Goal: Understand process/instructions

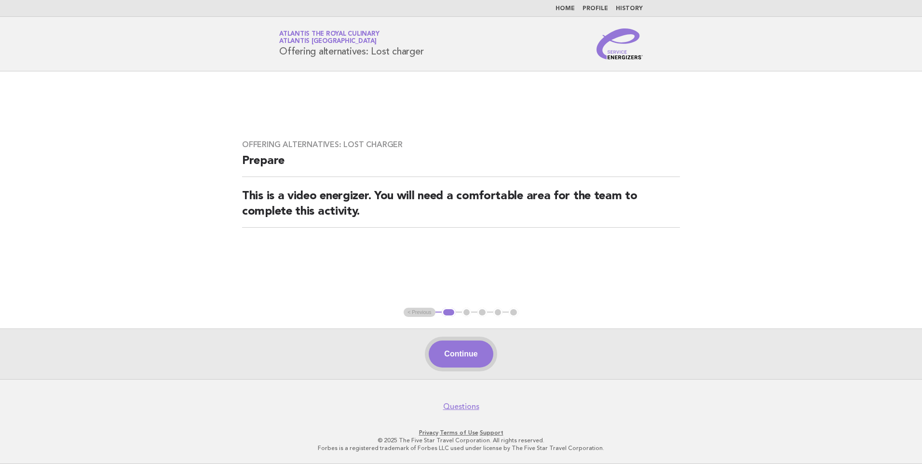
click at [478, 361] on button "Continue" at bounding box center [461, 353] width 64 height 27
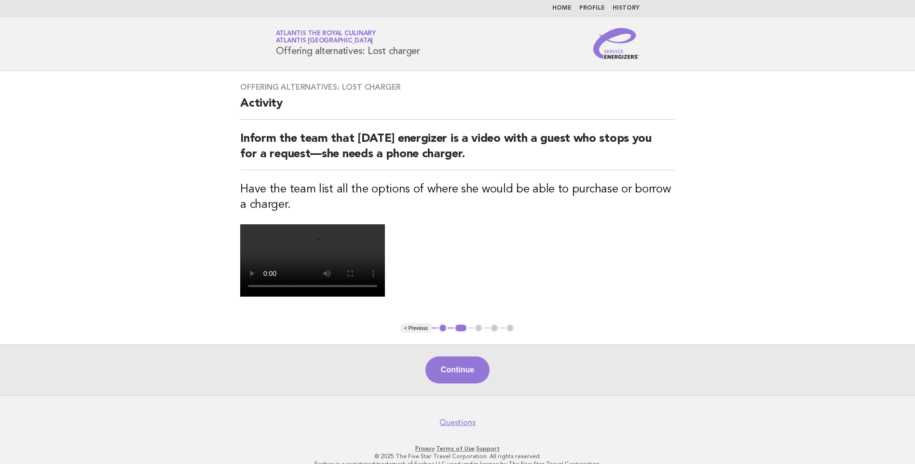
scroll to position [96, 0]
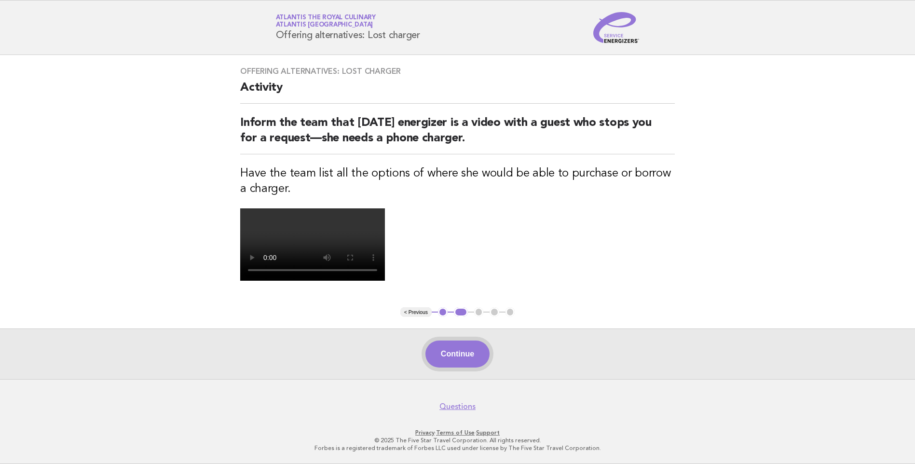
click at [478, 367] on button "Continue" at bounding box center [457, 353] width 64 height 27
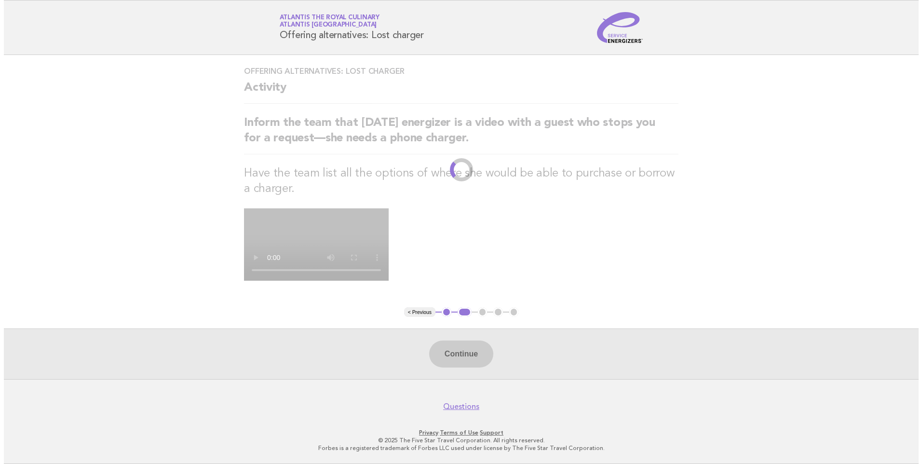
scroll to position [0, 0]
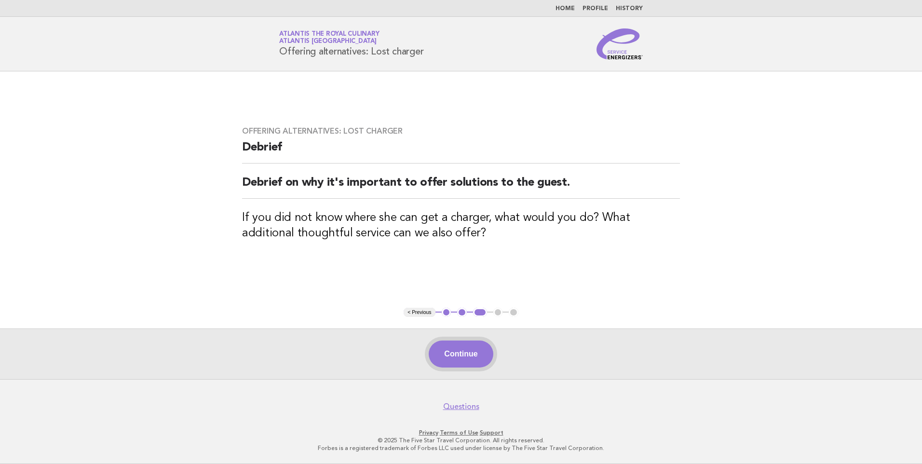
click at [449, 362] on button "Continue" at bounding box center [461, 353] width 64 height 27
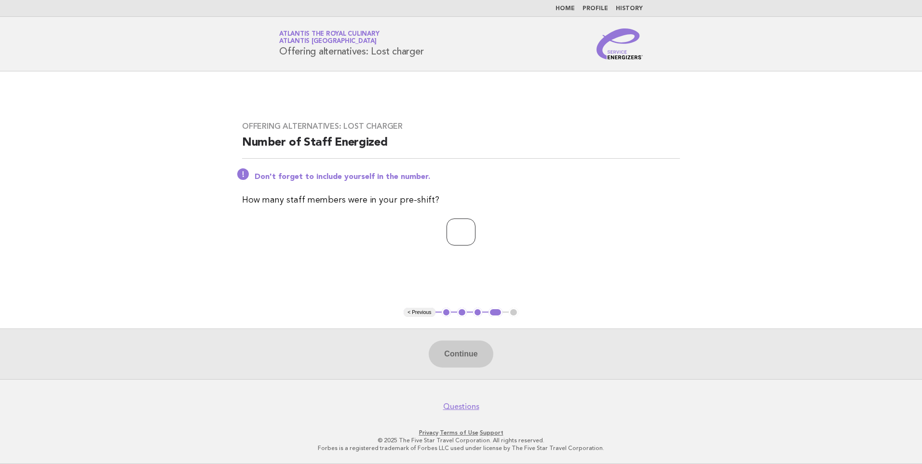
click at [448, 234] on input "number" at bounding box center [461, 231] width 29 height 27
type input "**"
click at [477, 349] on button "Continue" at bounding box center [461, 353] width 64 height 27
